Goal: Task Accomplishment & Management: Manage account settings

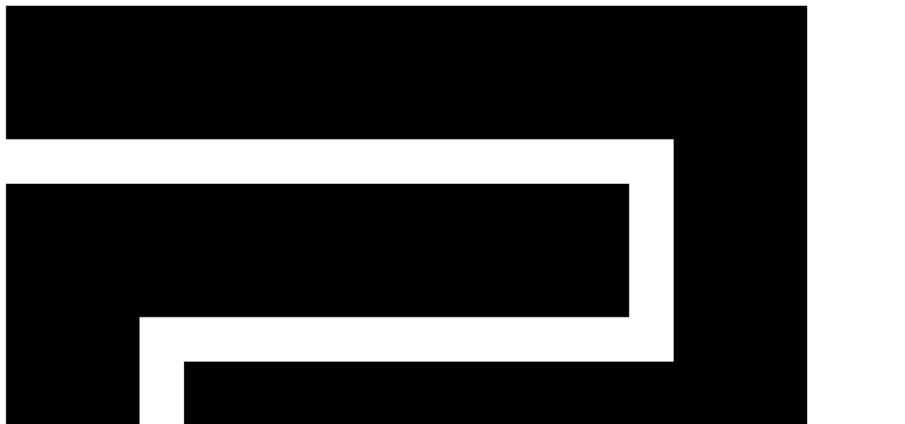
drag, startPoint x: 327, startPoint y: 241, endPoint x: 639, endPoint y: 230, distance: 312.7
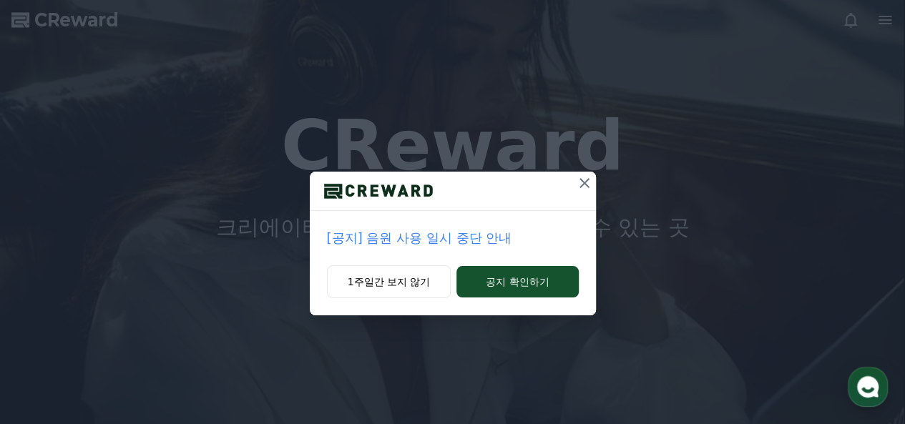
click at [461, 236] on p "[공지] 음원 사용 일시 중단 안내" at bounding box center [453, 238] width 252 height 20
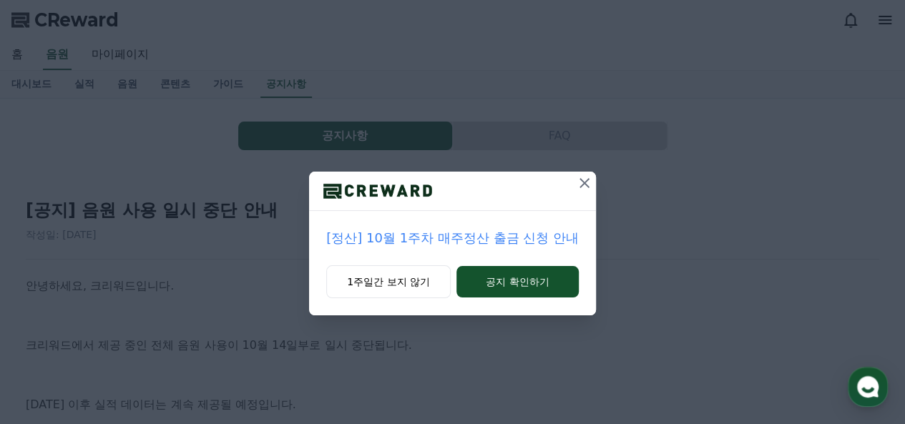
click at [586, 182] on icon at bounding box center [584, 183] width 17 height 17
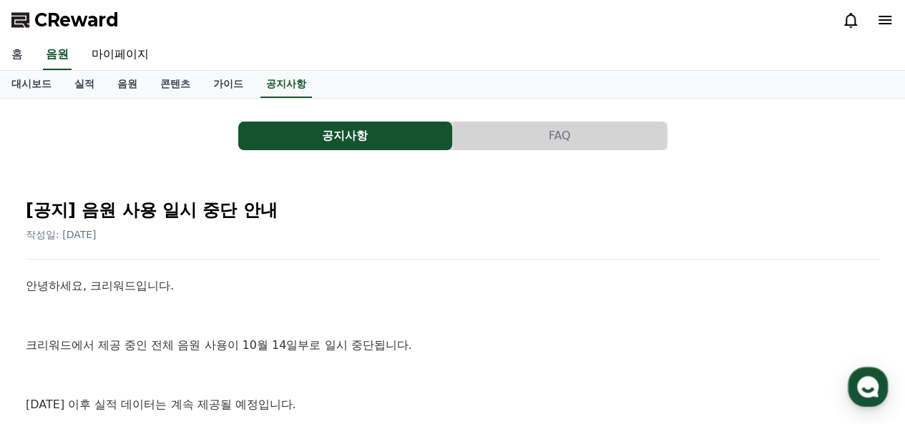
click at [19, 51] on link "홈" at bounding box center [17, 55] width 34 height 30
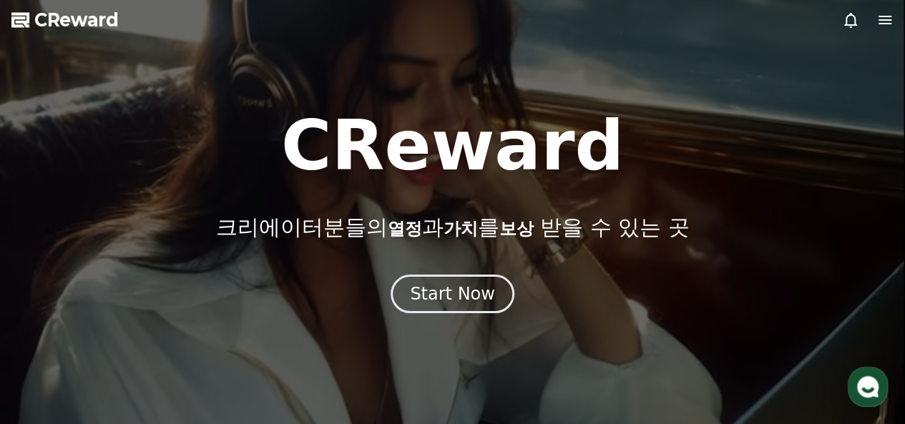
click at [876, 22] on icon at bounding box center [884, 19] width 17 height 17
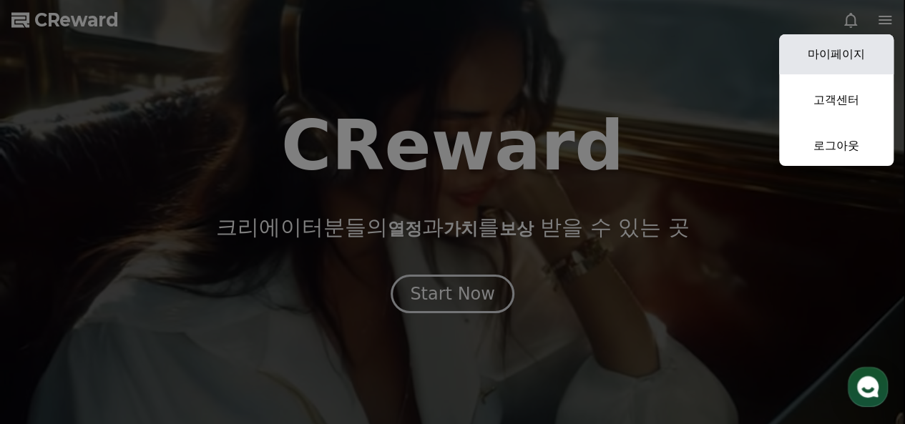
click at [830, 54] on link "마이페이지" at bounding box center [836, 54] width 114 height 40
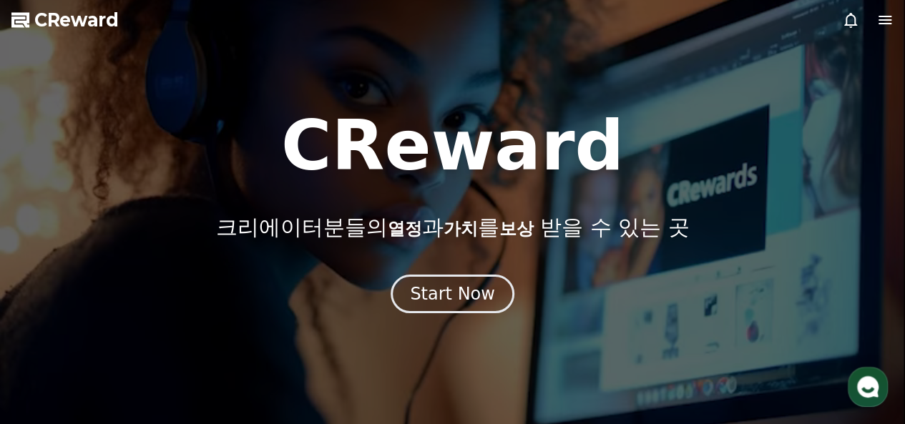
select select "**********"
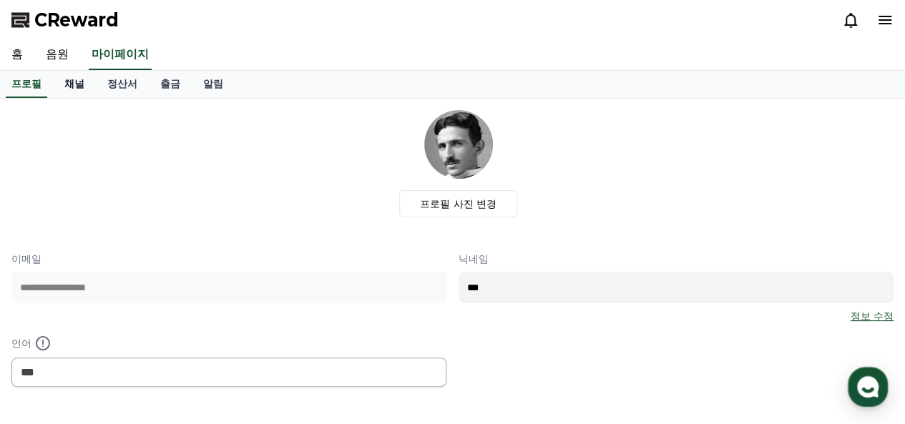
click at [73, 85] on link "채널" at bounding box center [74, 84] width 43 height 27
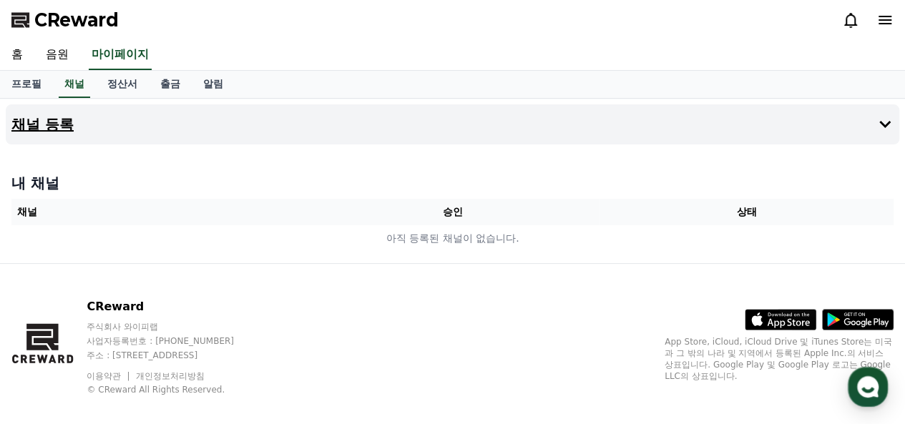
click at [526, 127] on button "채널 등록" at bounding box center [452, 124] width 893 height 40
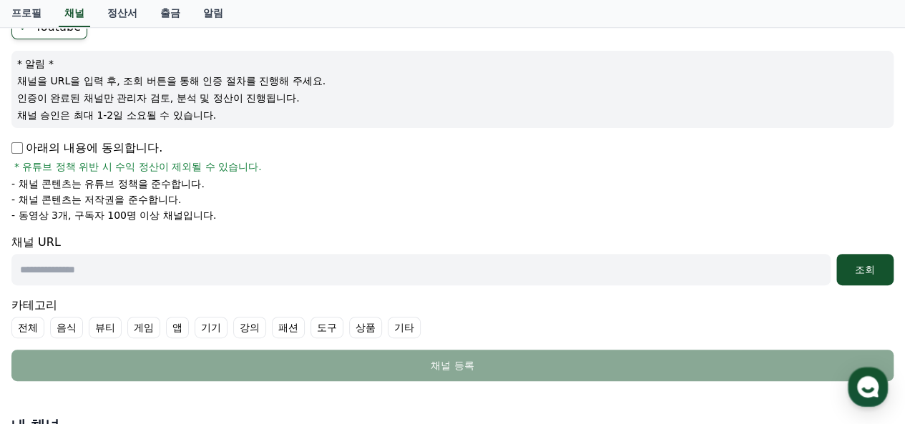
scroll to position [143, 0]
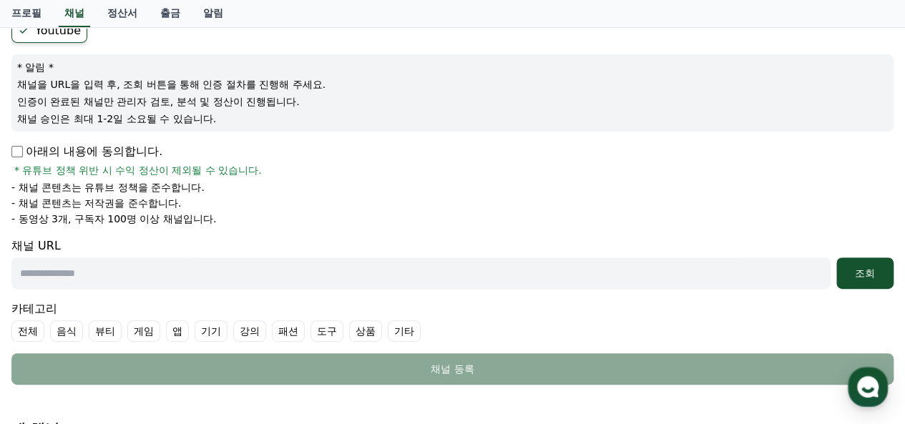
click at [209, 271] on input "text" at bounding box center [420, 272] width 819 height 31
drag, startPoint x: 18, startPoint y: 312, endPoint x: 104, endPoint y: 311, distance: 85.8
click at [93, 311] on div "카테고리 전체 음식 뷰티 게임 앱 기기 강의 패션 도구 상품 기타" at bounding box center [452, 320] width 882 height 41
click at [163, 310] on div "카테고리 전체 음식 뷰티 게임 앱 기기 강의 패션 도구 상품 기타" at bounding box center [452, 320] width 882 height 41
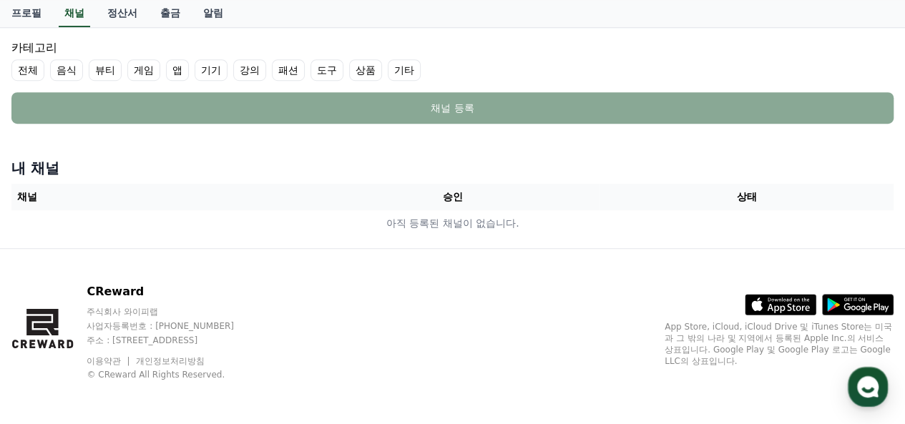
scroll to position [0, 0]
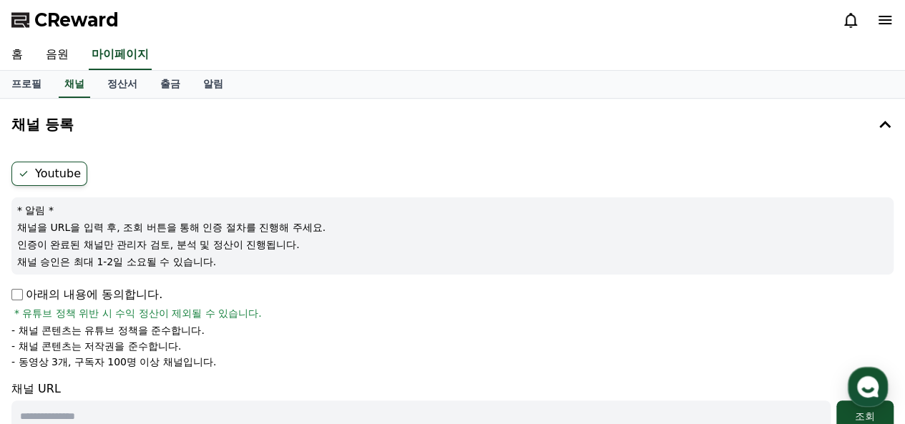
click at [66, 21] on span "CReward" at bounding box center [76, 20] width 84 height 23
click at [127, 82] on link "정산서" at bounding box center [122, 84] width 53 height 27
click at [167, 85] on link "출금" at bounding box center [170, 84] width 43 height 27
click at [172, 88] on link "출금" at bounding box center [169, 84] width 31 height 27
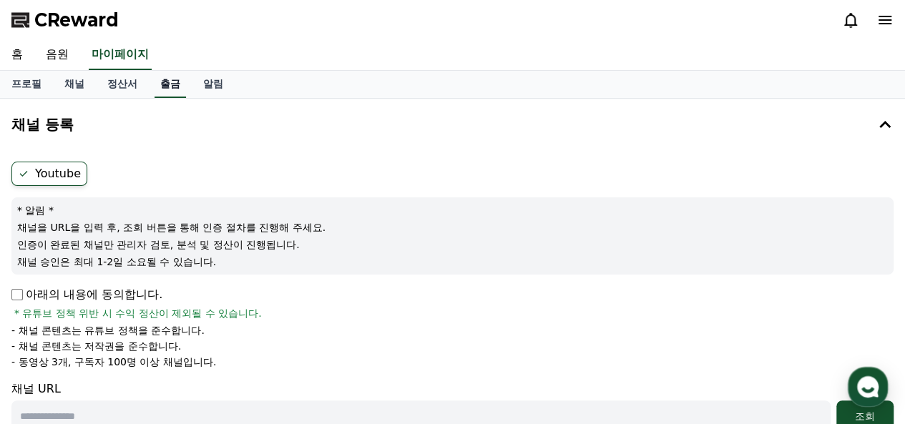
click at [172, 88] on link "출금" at bounding box center [169, 84] width 31 height 27
click at [890, 20] on icon at bounding box center [884, 20] width 13 height 9
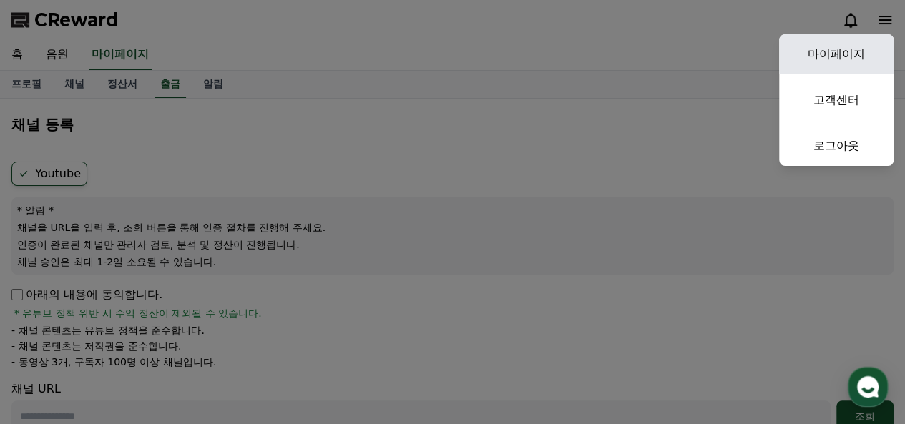
click at [832, 52] on link "마이페이지" at bounding box center [836, 54] width 114 height 40
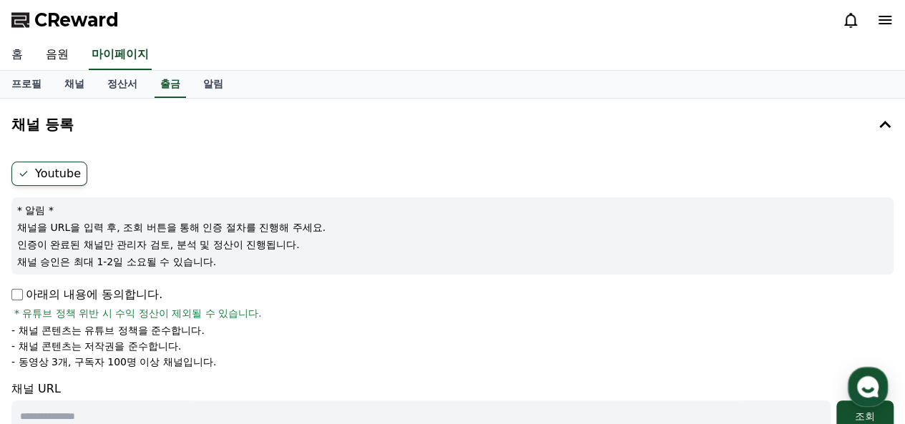
click at [16, 56] on link "홈" at bounding box center [17, 55] width 34 height 30
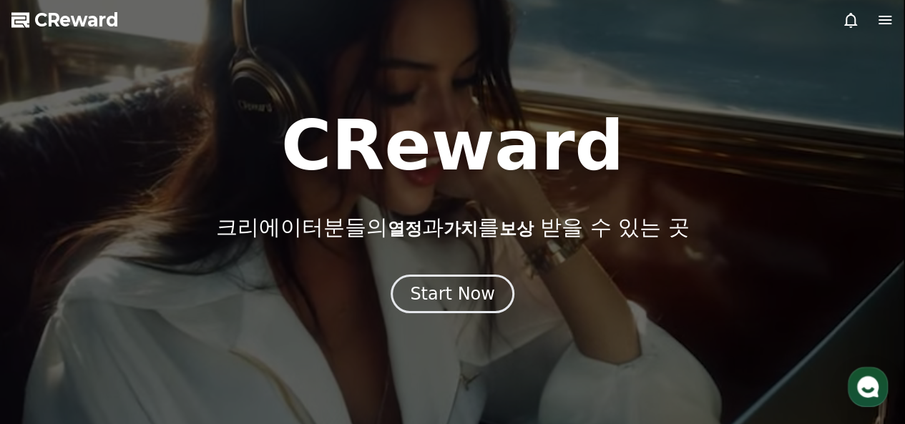
click at [887, 24] on icon at bounding box center [884, 19] width 17 height 17
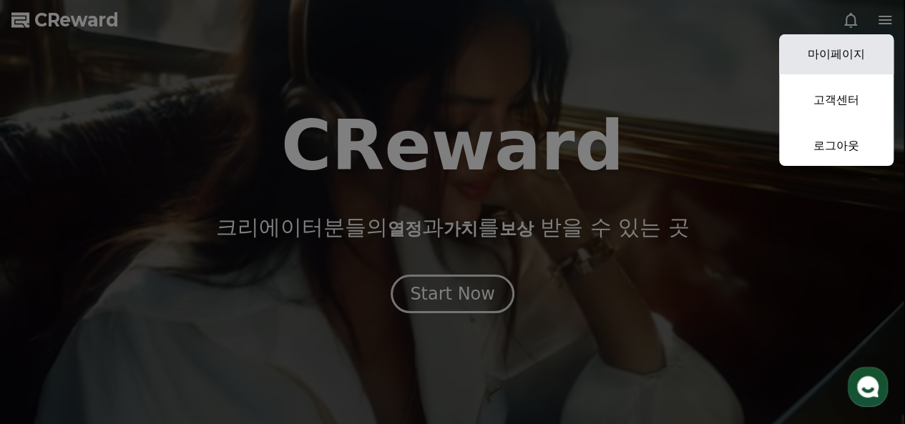
click at [837, 61] on link "마이페이지" at bounding box center [836, 54] width 114 height 40
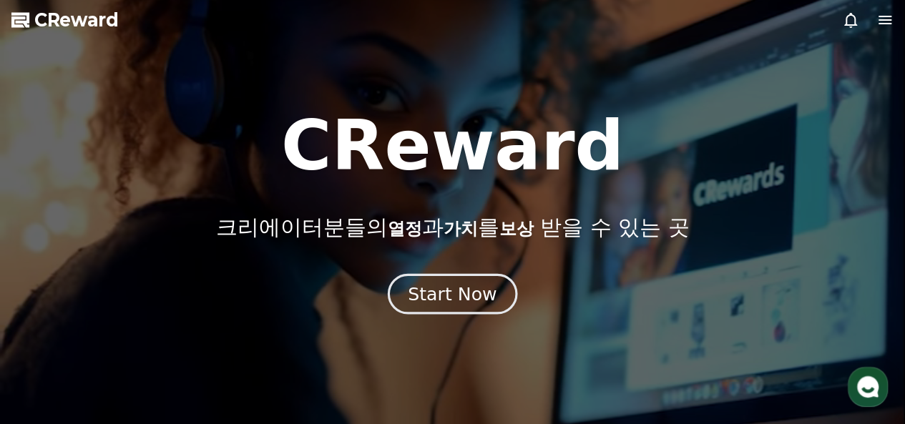
click at [455, 295] on div "Start Now" at bounding box center [452, 294] width 89 height 24
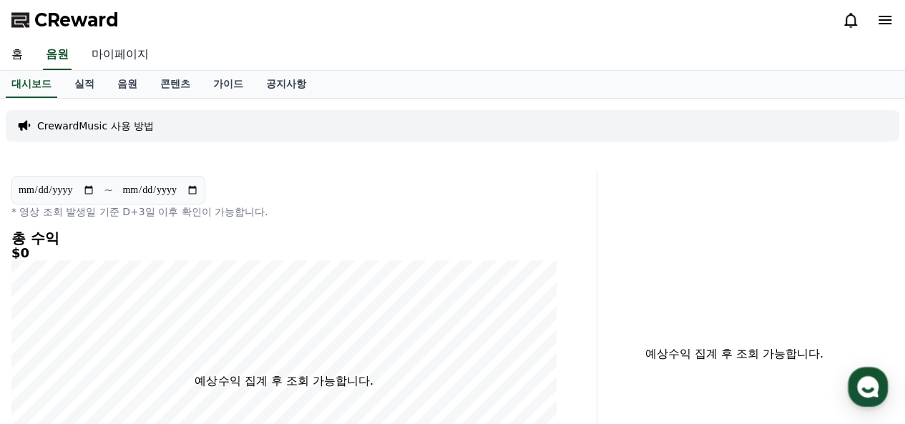
click at [119, 54] on link "마이페이지" at bounding box center [120, 55] width 80 height 30
select select "**********"
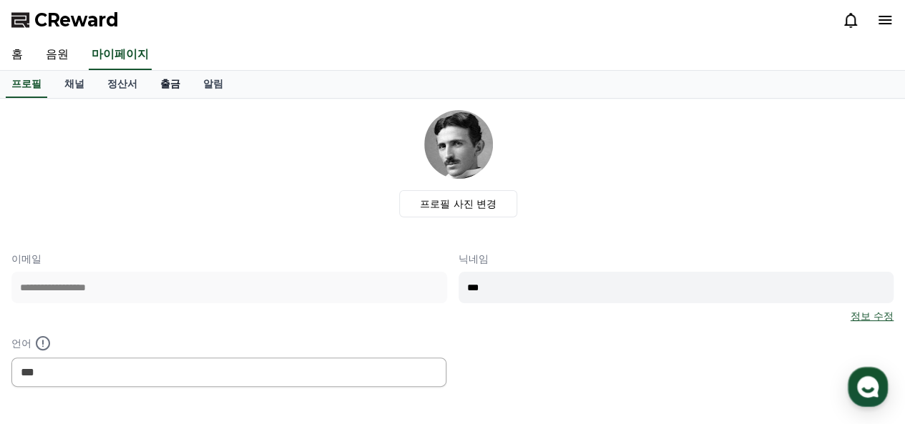
click at [167, 87] on link "출금" at bounding box center [170, 84] width 43 height 27
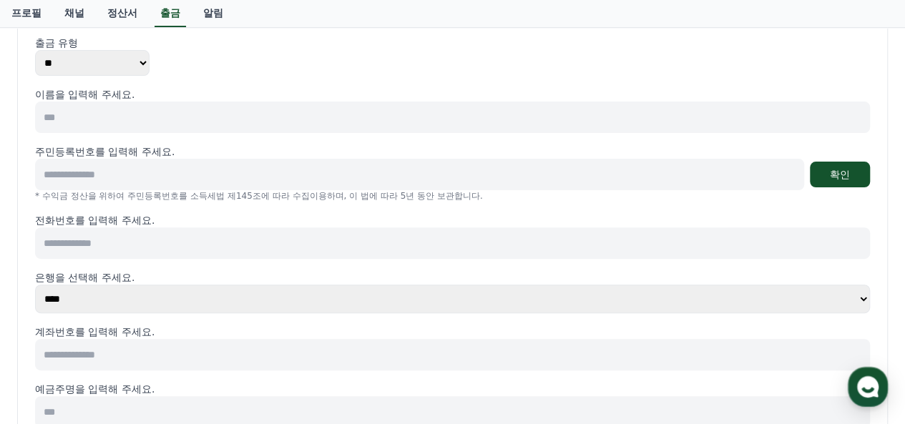
scroll to position [143, 0]
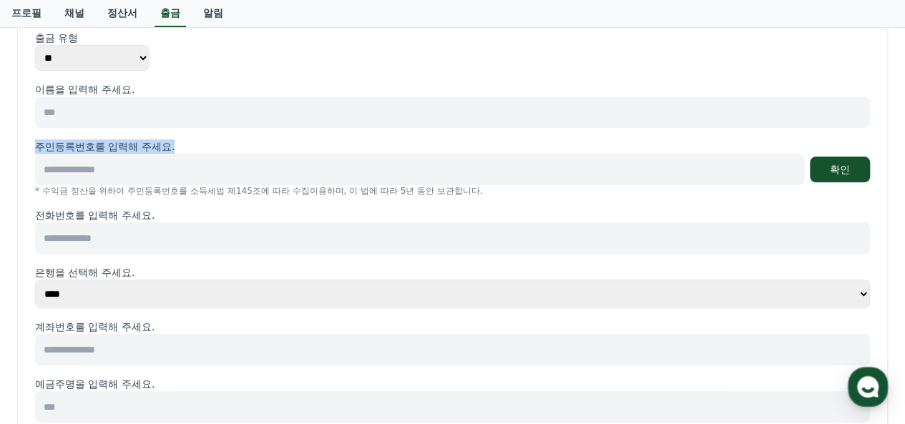
drag, startPoint x: 37, startPoint y: 145, endPoint x: 277, endPoint y: 144, distance: 239.6
click at [277, 144] on div "주민등록번호를 입력해 주세요." at bounding box center [452, 146] width 835 height 14
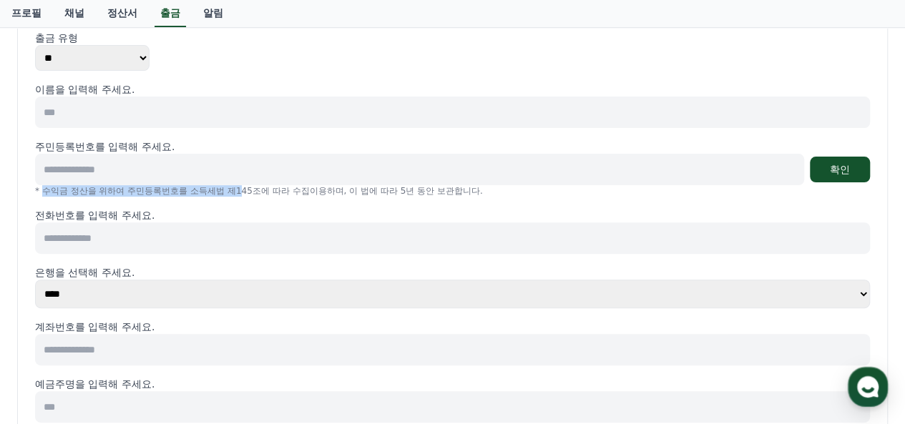
drag, startPoint x: 42, startPoint y: 192, endPoint x: 255, endPoint y: 188, distance: 212.4
click at [250, 189] on p "* 수익금 정산을 위하여 주민등록번호를 소득세법 제145조에 따라 수집이용하며, 이 법에 따라 5년 동안 보관합니다." at bounding box center [452, 190] width 835 height 11
click at [255, 188] on p "* 수익금 정산을 위하여 주민등록번호를 소득세법 제145조에 따라 수집이용하며, 이 법에 따라 5년 동안 보관합니다." at bounding box center [452, 190] width 835 height 11
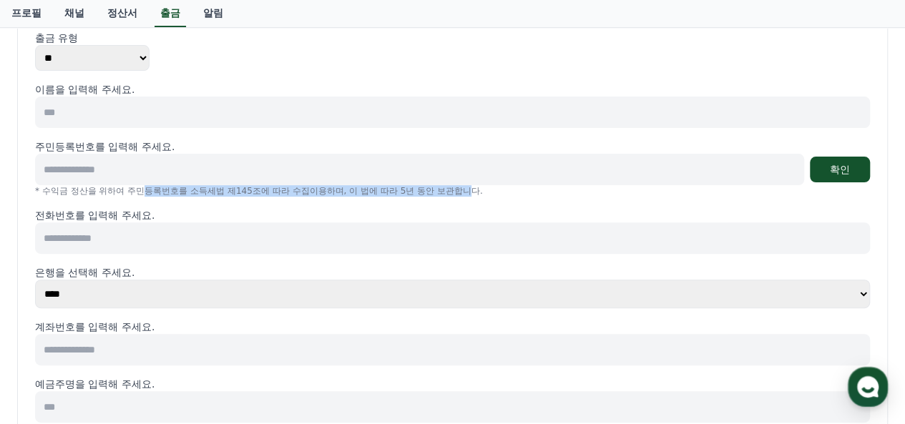
drag, startPoint x: 169, startPoint y: 192, endPoint x: 491, endPoint y: 195, distance: 321.1
click at [478, 195] on p "* 수익금 정산을 위하여 주민등록번호를 소득세법 제145조에 따라 수집이용하며, 이 법에 따라 5년 동안 보관합니다." at bounding box center [452, 190] width 835 height 11
click at [492, 194] on p "* 수익금 정산을 위하여 주민등록번호를 소득세법 제145조에 따라 수집이용하며, 이 법에 따라 5년 동안 보관합니다." at bounding box center [452, 190] width 835 height 11
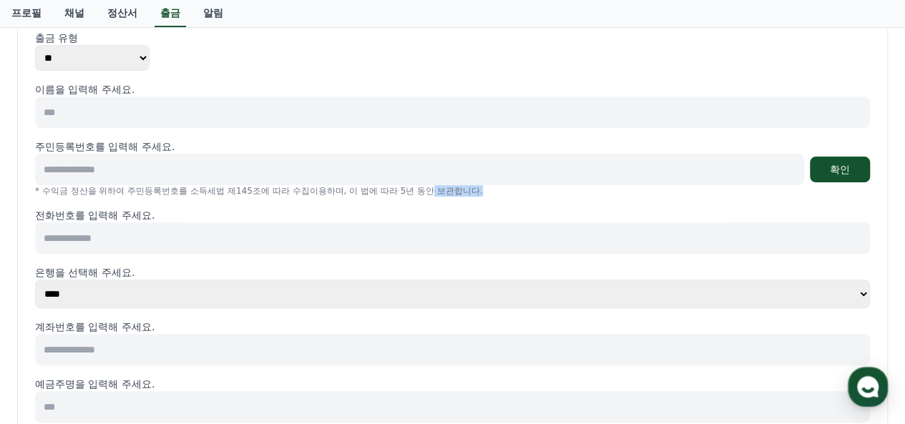
drag, startPoint x: 501, startPoint y: 194, endPoint x: 353, endPoint y: 194, distance: 147.3
click at [375, 194] on p "* 수익금 정산을 위하여 주민등록번호를 소득세법 제145조에 따라 수집이용하며, 이 법에 따라 5년 동안 보관합니다." at bounding box center [452, 190] width 835 height 11
click at [298, 197] on div "이름을 입력해 주세요. 주민등록번호를 입력해 주세요. 확인 * 수익금 정산을 위하여 주민등록번호를 소득세법 제145조에 따라 수집이용하며, 이…" at bounding box center [452, 273] width 835 height 383
click at [292, 198] on div "이름을 입력해 주세요. 주민등록번호를 입력해 주세요. 확인 * 수익금 정산을 위하여 주민등록번호를 소득세법 제145조에 따라 수집이용하며, 이…" at bounding box center [452, 273] width 835 height 383
drag, startPoint x: 38, startPoint y: 217, endPoint x: 302, endPoint y: 215, distance: 263.9
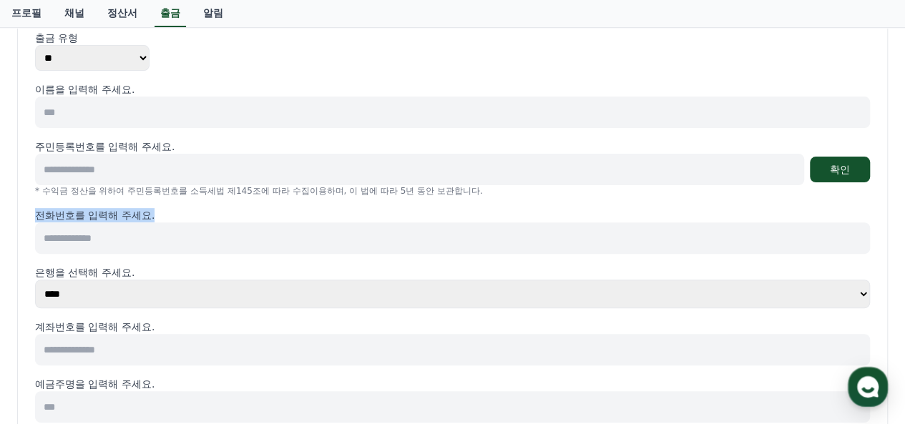
click at [300, 215] on p "전화번호를 입력해 주세요." at bounding box center [452, 215] width 835 height 14
